Goal: Task Accomplishment & Management: Complete application form

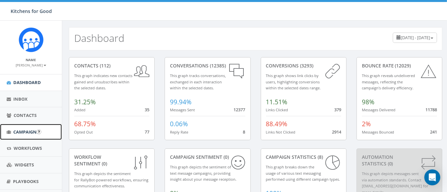
click at [22, 130] on span "Campaigns" at bounding box center [26, 132] width 26 height 6
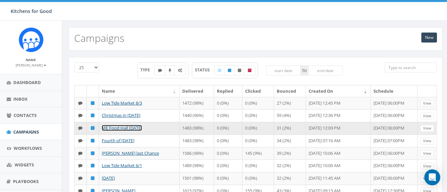
click at [133, 126] on link "ME Food Hall [DATE]" at bounding box center [122, 128] width 40 height 6
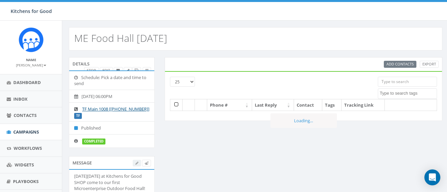
select select
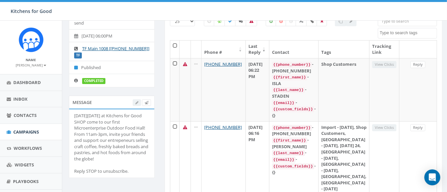
scroll to position [68, 0]
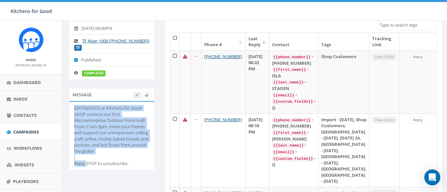
drag, startPoint x: 115, startPoint y: 152, endPoint x: 75, endPoint y: 107, distance: 60.5
click at [75, 107] on div "This Sunday, July 20 at Kitchens for Good SHOP come to our first Microenterpris…" at bounding box center [111, 136] width 75 height 62
copy div "his Sunday, July 20 at Kitchens for Good SHOP come to our first Microenterprise…"
click at [25, 130] on span "Campaigns" at bounding box center [26, 132] width 26 height 6
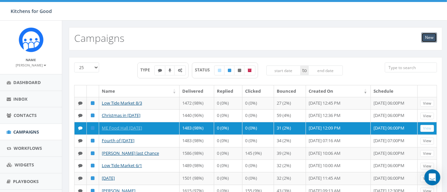
click at [426, 36] on link "New" at bounding box center [429, 38] width 16 height 10
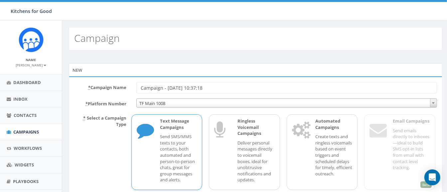
drag, startPoint x: 221, startPoint y: 89, endPoint x: 90, endPoint y: 85, distance: 131.0
click at [90, 85] on div "* Campaign Name Campaign - 08/14/2025, 10:37:18" at bounding box center [255, 87] width 373 height 11
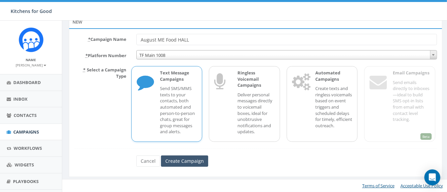
type input "August ME Food HALL"
click at [172, 157] on input "Create Campaign" at bounding box center [184, 161] width 47 height 11
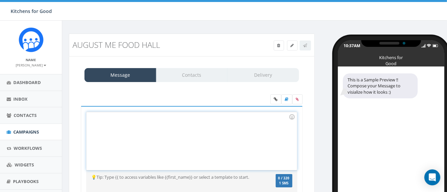
click at [146, 136] on div at bounding box center [191, 141] width 210 height 58
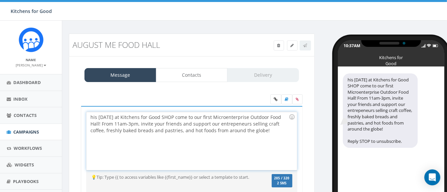
click at [89, 116] on div "his Sunday, July 20 at Kitchens for Good SHOP come to our first Microenterprise…" at bounding box center [191, 141] width 210 height 58
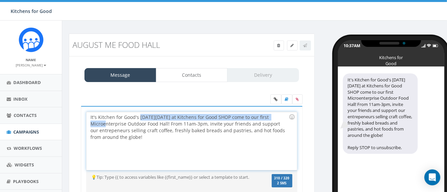
drag, startPoint x: 139, startPoint y: 115, endPoint x: 277, endPoint y: 116, distance: 137.9
click at [277, 116] on div "It's Kitchen for Good's This Sunday, July 20 at Kitchens for Good SHOP come to …" at bounding box center [191, 141] width 210 height 58
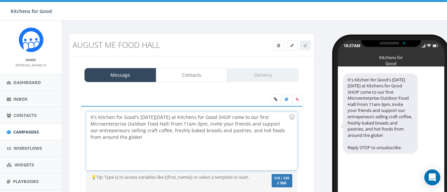
click at [90, 116] on div "It's Kitchen for Good's This Sunday, July 20 at Kitchens for Good SHOP come to …" at bounding box center [191, 141] width 210 height 58
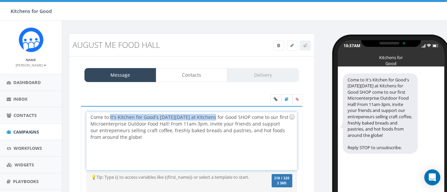
drag, startPoint x: 208, startPoint y: 117, endPoint x: 110, endPoint y: 118, distance: 98.1
click at [110, 118] on div "Come to It's Kitchen for Good's This Sunday, July 20 at Kitchens for Good SHOP …" at bounding box center [191, 141] width 210 height 58
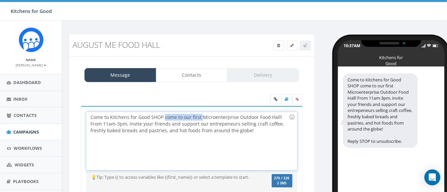
drag, startPoint x: 164, startPoint y: 117, endPoint x: 201, endPoint y: 117, distance: 37.9
click at [201, 117] on div "Come to Kitchens for Good SHOP come to our first Microenterprise Outdoor Food H…" at bounding box center [191, 141] width 210 height 58
click at [267, 118] on div "Come to Kitchens for Good SHOP for our next Microenterprise Outdoor Food Hall! …" at bounding box center [191, 141] width 210 height 58
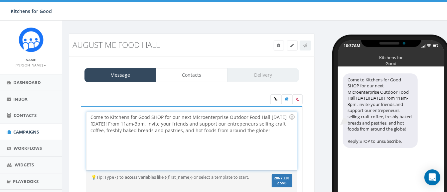
click at [161, 123] on div "Come to Kitchens for Good SHOP for our next Microenterprise Outdoor Food Hall o…" at bounding box center [191, 141] width 210 height 58
click at [248, 124] on div "Come to Kitchens for Good SHOP for our next Microenterprise Outdoor Food Hall o…" at bounding box center [191, 141] width 210 height 58
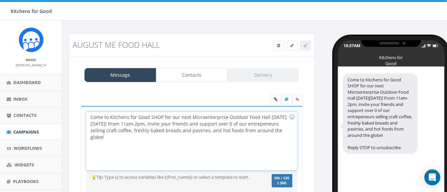
click at [160, 137] on div "Come to Kitchens for Good SHOP for our next Microenterprise Outdoor Food Hall o…" at bounding box center [191, 141] width 210 height 58
drag, startPoint x: 137, startPoint y: 130, endPoint x: 138, endPoint y: 141, distance: 11.4
click at [138, 141] on div "Come to Kitchens for Good SHOP for our next Microenterprise Outdoor Food Hall o…" at bounding box center [191, 141] width 210 height 58
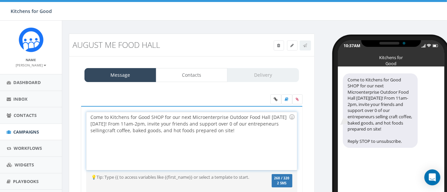
click at [249, 125] on div "Come to Kitchens for Good SHOP for our next Microenterprise Outdoor Food Hall o…" at bounding box center [191, 141] width 210 height 58
click at [267, 132] on div "Come to Kitchens for Good SHOP for our next Microenterprise Outdoor Food Hall o…" at bounding box center [191, 141] width 210 height 58
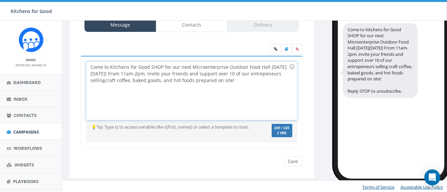
scroll to position [20, 0]
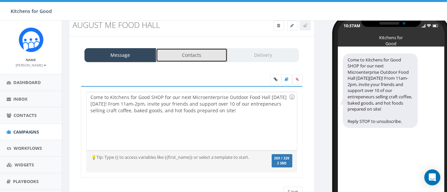
click at [191, 53] on link "Contacts" at bounding box center [192, 55] width 72 height 14
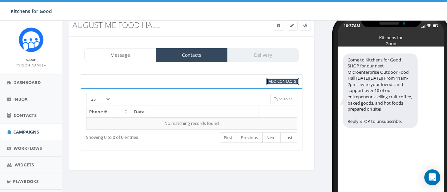
click at [272, 80] on span "Add Contacts" at bounding box center [282, 81] width 27 height 5
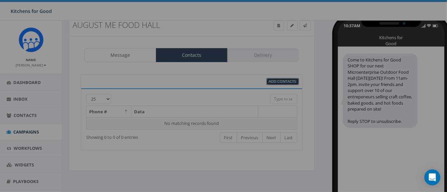
select select
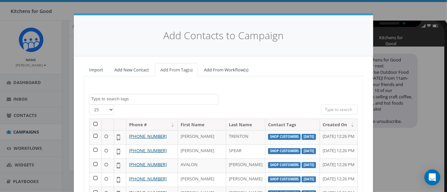
click at [110, 96] on textarea "Search" at bounding box center [154, 99] width 127 height 6
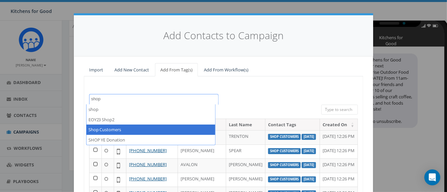
type textarea "shop"
select select "Shop Customers"
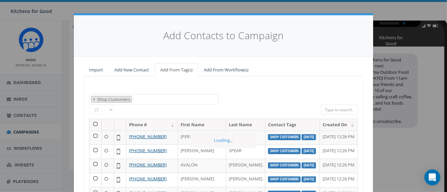
scroll to position [405, 0]
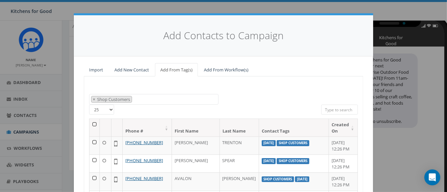
click at [93, 125] on th at bounding box center [94, 128] width 10 height 18
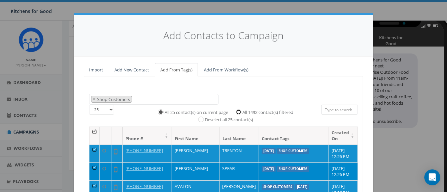
click at [238, 112] on input "All 1492 contact(s) filtered" at bounding box center [240, 111] width 4 height 4
radio input "true"
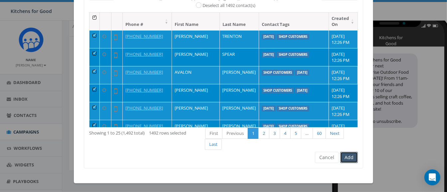
click at [342, 154] on button "Add" at bounding box center [349, 157] width 18 height 11
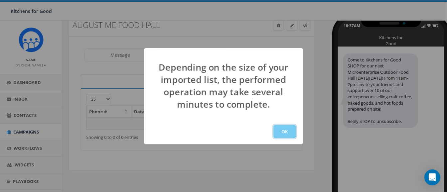
click at [288, 136] on button "OK" at bounding box center [284, 131] width 23 height 13
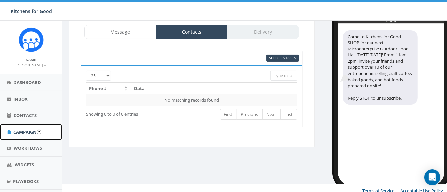
click at [22, 128] on link "Campaigns" at bounding box center [31, 132] width 62 height 16
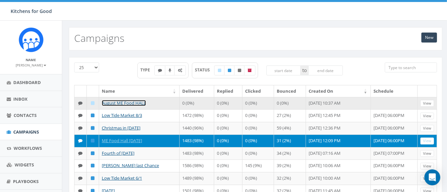
click at [131, 102] on link "August ME Food HALL" at bounding box center [124, 103] width 44 height 6
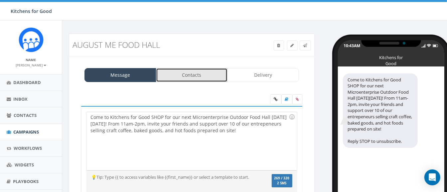
click at [173, 76] on link "Contacts" at bounding box center [192, 75] width 72 height 14
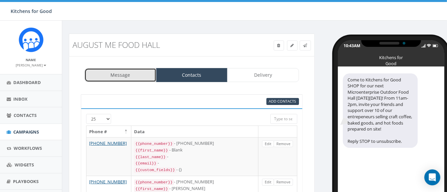
click at [137, 77] on link "Message" at bounding box center [120, 75] width 72 height 14
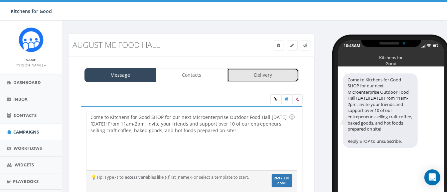
click at [258, 72] on link "Delivery" at bounding box center [263, 75] width 72 height 14
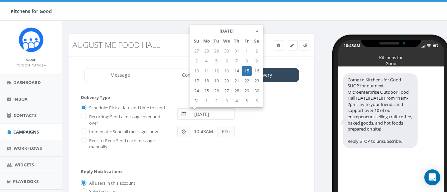
click at [222, 116] on input "2025-08-15" at bounding box center [212, 113] width 45 height 11
click at [237, 70] on td "14" at bounding box center [237, 71] width 10 height 10
type input "2025-08-14"
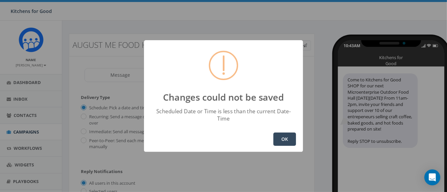
click at [283, 137] on button "OK" at bounding box center [284, 139] width 23 height 13
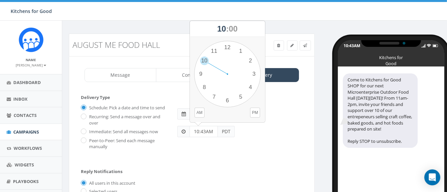
click at [206, 129] on input "10:43AM" at bounding box center [203, 131] width 28 height 11
click at [226, 99] on div "1 2 3 4 5 6 7 8 9 10 11 12 00 05 10 15 20 25 30 35 40 45 50 55" at bounding box center [227, 74] width 66 height 66
click at [228, 49] on div "1 2 3 4 5 6 7 8 9 10 11 12 00 05 10 15 20 25 30 35 40 45 50 55" at bounding box center [227, 74] width 66 height 66
type input "06:00PM"
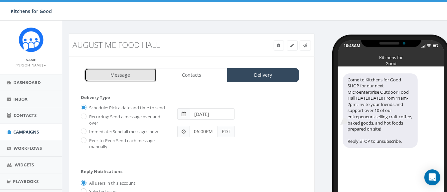
click at [125, 78] on link "Message" at bounding box center [120, 75] width 72 height 14
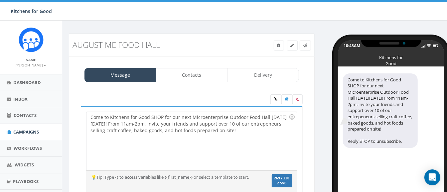
click at [91, 117] on div "Come to Kitchens for Good SHOP for our next Microenterprise Outdoor Food Hall o…" at bounding box center [191, 141] width 210 height 58
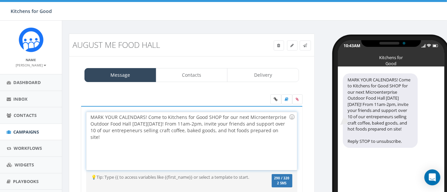
click at [167, 116] on div "MARK YOUR CALENDARS! Come to Kitchens for Good SHOP for our next Microenterpris…" at bounding box center [191, 141] width 210 height 58
click at [204, 118] on div "MARK YOUR CALENDARS! Kitchens for Good SHOP for our next Microenterprise Outdoo…" at bounding box center [191, 141] width 210 height 58
click at [217, 117] on div "MARK YOUR CALENDARS! Kitchens for Good SHOP hosts our next Microenterprise Outd…" at bounding box center [191, 141] width 210 height 58
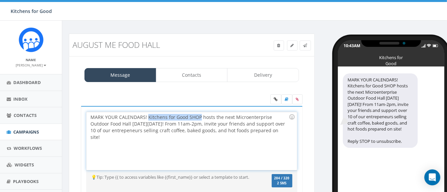
drag, startPoint x: 198, startPoint y: 117, endPoint x: 147, endPoint y: 115, distance: 51.2
click at [147, 115] on div "MARK YOUR CALENDARS! Kitchens for Good SHOP hosts the next Microenterprise Outd…" at bounding box center [191, 141] width 210 height 58
copy div "Kitchens for Good SHOP"
click at [159, 124] on div "MARK YOUR CALENDARS! Kitchens for Good SHOP hosts the next Microenterprise Outd…" at bounding box center [191, 141] width 210 height 58
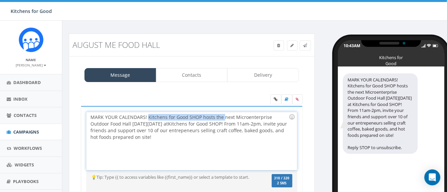
drag, startPoint x: 222, startPoint y: 118, endPoint x: 148, endPoint y: 117, distance: 74.8
click at [148, 117] on div "MARK YOUR CALENDARS! Kitchens for Good SHOP hosts the next Microenterprise Outd…" at bounding box center [191, 141] width 210 height 58
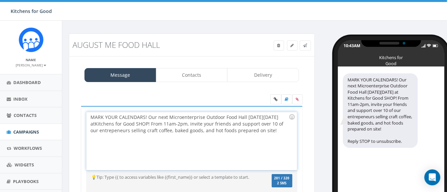
click at [246, 117] on div "MARK YOUR CALENDARS! Our next Microenterprise Outdoor Food Hall on Sunday, Augu…" at bounding box center [191, 141] width 210 height 58
click at [168, 123] on div "MARK YOUR CALENDARS! Our next Microenterprise Outdoor Food Hall is Sunday, Augu…" at bounding box center [191, 141] width 210 height 58
click at [265, 124] on div "MARK YOUR CALENDARS! Our next Microenterprise Outdoor Food Hall is Sunday, Augu…" at bounding box center [191, 141] width 210 height 58
click at [268, 123] on div "MARK YOUR CALENDARS! Our next Microenterprise Outdoor Food Hall is Sunday, Augu…" at bounding box center [191, 141] width 210 height 58
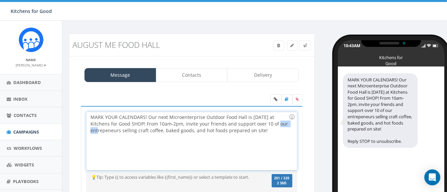
drag, startPoint x: 274, startPoint y: 123, endPoint x: 257, endPoint y: 122, distance: 16.6
click at [257, 122] on div "MARK YOUR CALENDARS! Our next Microenterprise Outdoor Food Hall is Sunday, Augu…" at bounding box center [191, 141] width 210 height 58
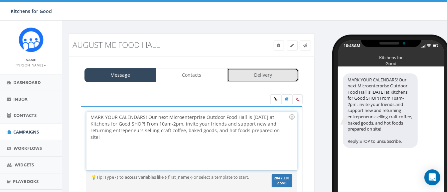
click at [251, 75] on link "Delivery" at bounding box center [263, 75] width 72 height 14
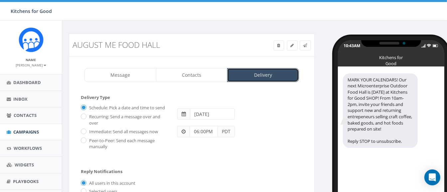
scroll to position [89, 0]
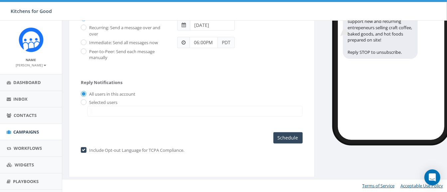
click at [87, 102] on label "Selected users" at bounding box center [102, 102] width 30 height 7
click at [82, 102] on input "radio" at bounding box center [83, 103] width 4 height 4
radio input "true"
click at [111, 111] on span at bounding box center [194, 111] width 215 height 11
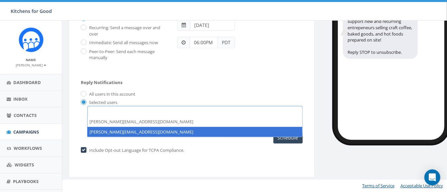
select select "881"
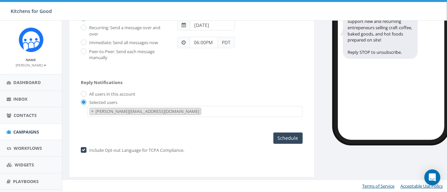
scroll to position [7, 0]
click at [291, 135] on input "Schedule" at bounding box center [287, 138] width 29 height 11
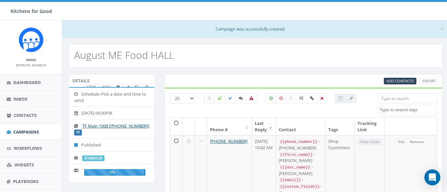
select select
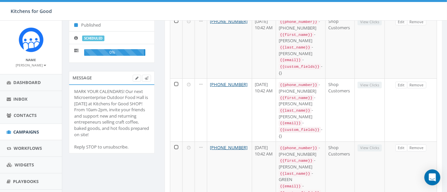
scroll to position [120, 0]
